Goal: Information Seeking & Learning: Learn about a topic

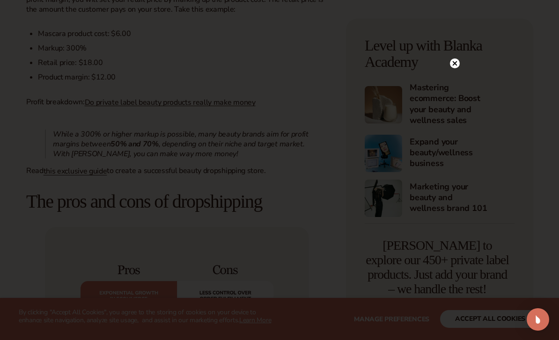
scroll to position [855, 0]
click at [453, 68] on circle at bounding box center [450, 64] width 10 height 10
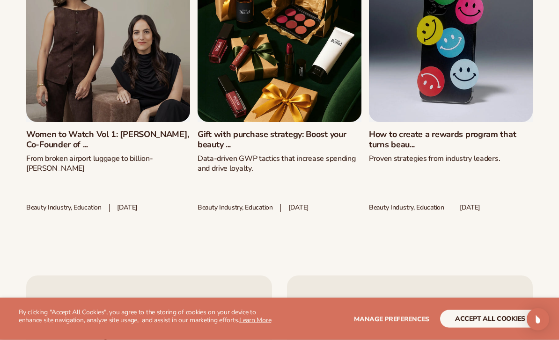
scroll to position [3645, 0]
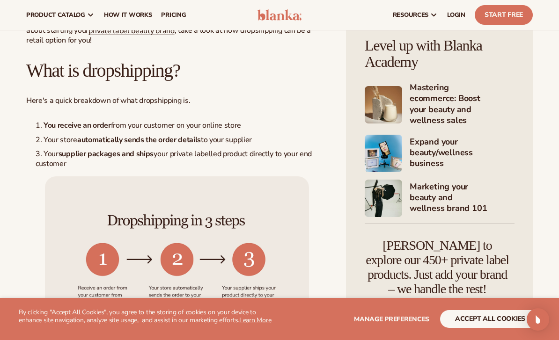
scroll to position [47, 0]
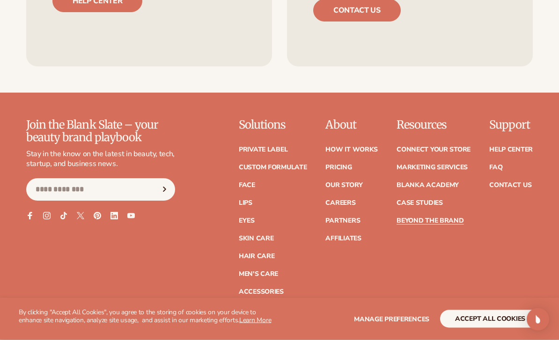
scroll to position [2213, 0]
click at [341, 182] on link "Our Story" at bounding box center [343, 185] width 37 height 7
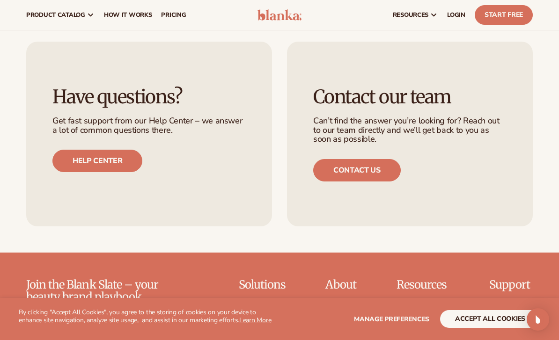
scroll to position [2303, 0]
